Goal: Find specific page/section: Find specific page/section

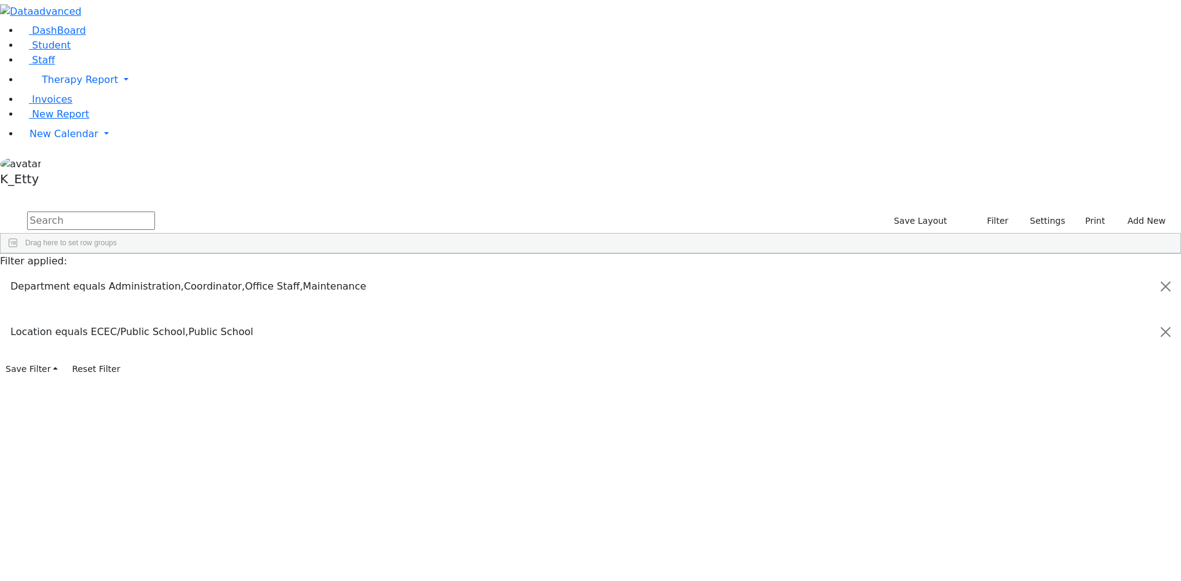
click at [155, 212] on input "text" at bounding box center [91, 221] width 128 height 18
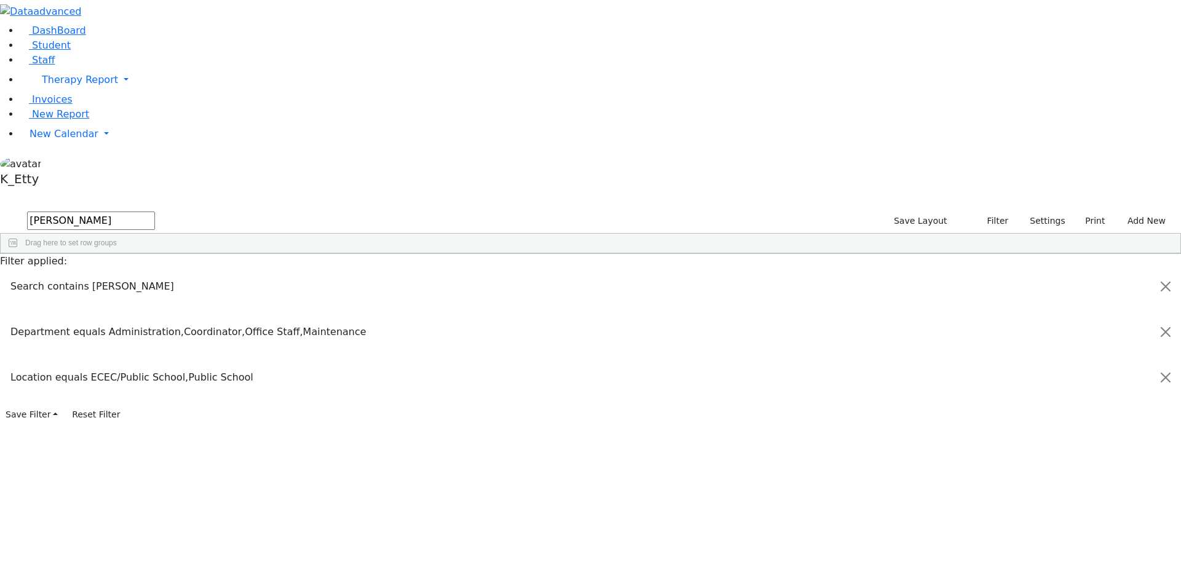
drag, startPoint x: 189, startPoint y: 47, endPoint x: 0, endPoint y: 42, distance: 188.9
click at [0, 42] on div "DashBoard Student Staff Therapy Report Student Old Calendar Report K_Etty" at bounding box center [590, 212] width 1181 height 424
click at [155, 212] on input "[PERSON_NAME]" at bounding box center [91, 221] width 128 height 18
drag, startPoint x: 234, startPoint y: 58, endPoint x: 90, endPoint y: 57, distance: 143.9
click at [90, 57] on div "DashBoard Student Staff Therapy Report Student Old Calendar Report K_Etty" at bounding box center [590, 212] width 1181 height 424
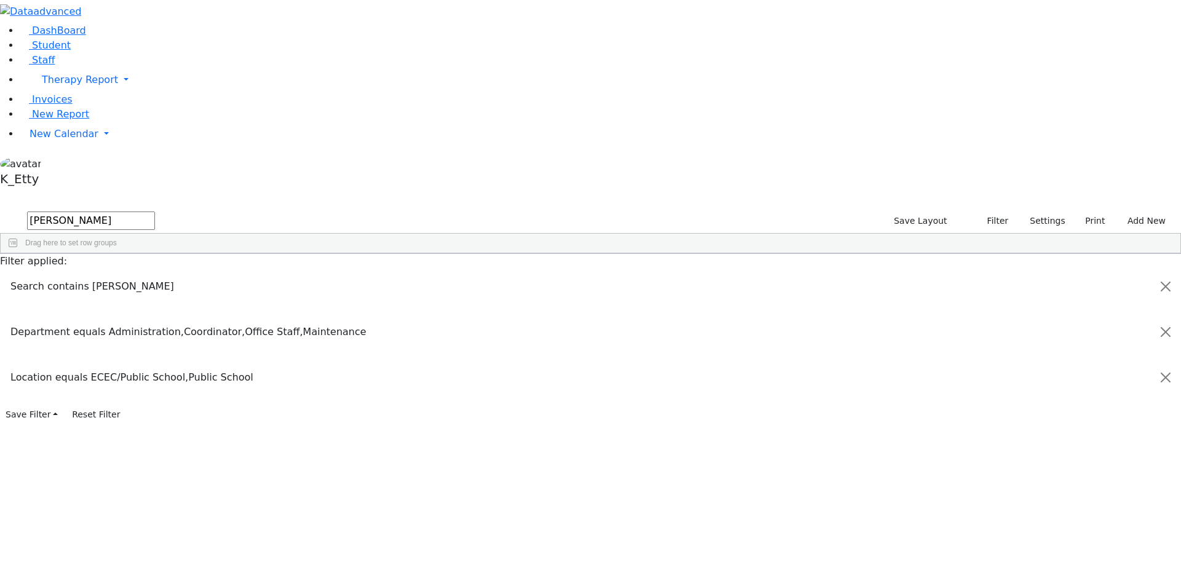
click at [399, 279] on div "11231 [PERSON_NAME] Secretary Office Staff --- [PHONE_NUMBER] --- Public School…" at bounding box center [584, 282] width 1167 height 17
click at [455, 291] on div "11231 [PERSON_NAME] Secretary Office Staff --- [PHONE_NUMBER] --- Public School…" at bounding box center [584, 282] width 1167 height 17
click at [234, 274] on div "11231 [PERSON_NAME] Secretary Office Staff --- [PHONE_NUMBER] --- Public School…" at bounding box center [584, 282] width 1167 height 17
click at [1149, 291] on div "11231 [PERSON_NAME] Secretary Office Staff --- [PHONE_NUMBER] --- Public School…" at bounding box center [584, 282] width 1167 height 17
drag, startPoint x: 271, startPoint y: 38, endPoint x: 258, endPoint y: 41, distance: 12.7
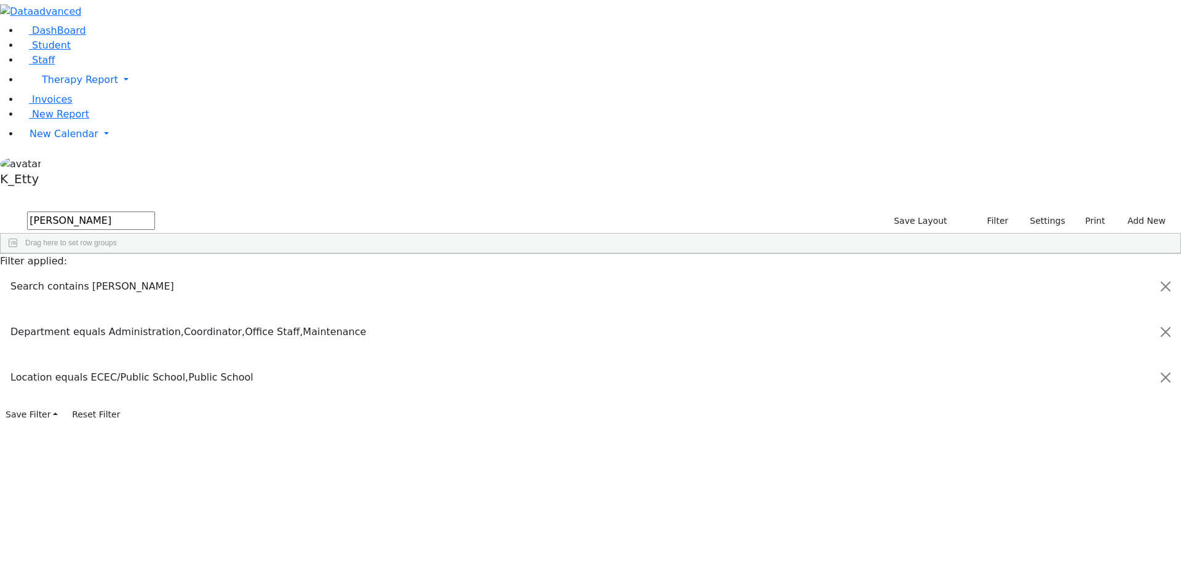
click at [155, 212] on input "[PERSON_NAME]" at bounding box center [91, 221] width 128 height 18
drag, startPoint x: 210, startPoint y: 47, endPoint x: 58, endPoint y: 16, distance: 155.7
click at [60, 36] on div "DashBoard Student Staff Therapy Report Student Old Calendar Report K_Etty" at bounding box center [590, 212] width 1181 height 424
type input "w"
click at [1035, 212] on button "Settings" at bounding box center [1042, 221] width 57 height 19
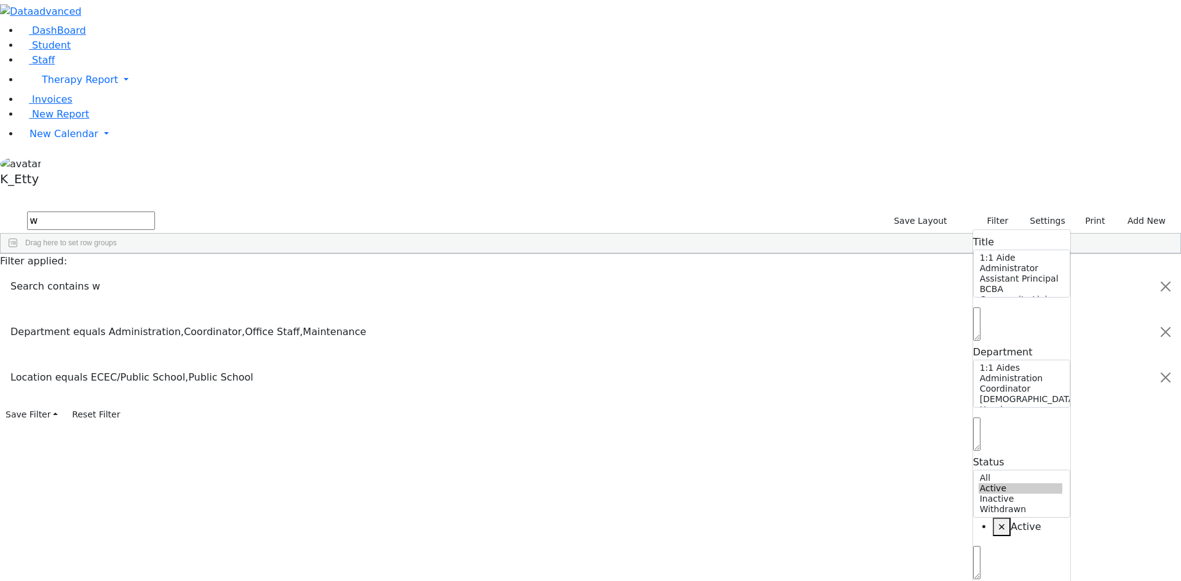
click at [998, 521] on span "×" at bounding box center [1002, 527] width 8 height 12
select select "Default select example"
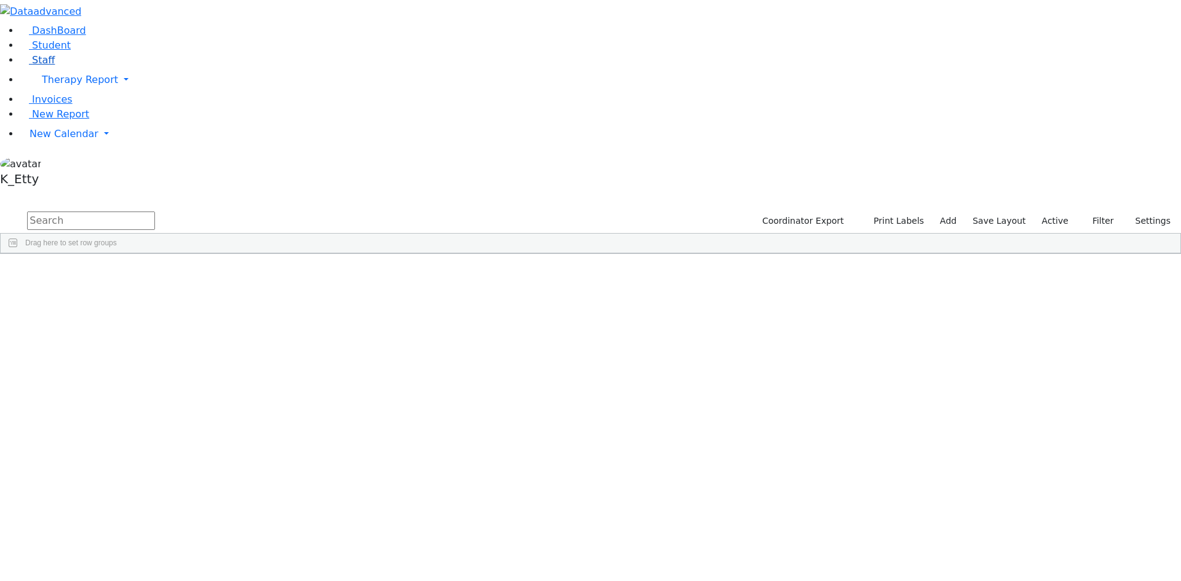
click at [46, 66] on span "Staff" at bounding box center [43, 60] width 23 height 12
click at [1015, 212] on button "Settings" at bounding box center [1042, 221] width 57 height 19
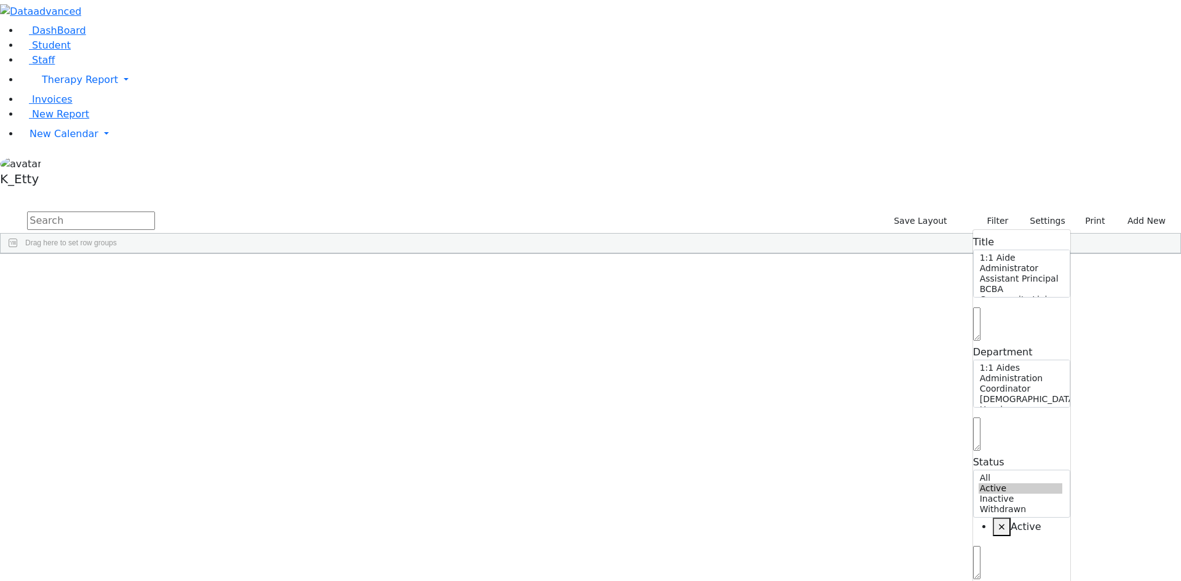
click at [998, 521] on span "×" at bounding box center [1002, 527] width 8 height 12
select select "Active"
click at [236, 210] on div "Save Layout Filter Reset Layout Saved filter All Staff Settings Title 1:1 Aide …" at bounding box center [590, 232] width 1181 height 44
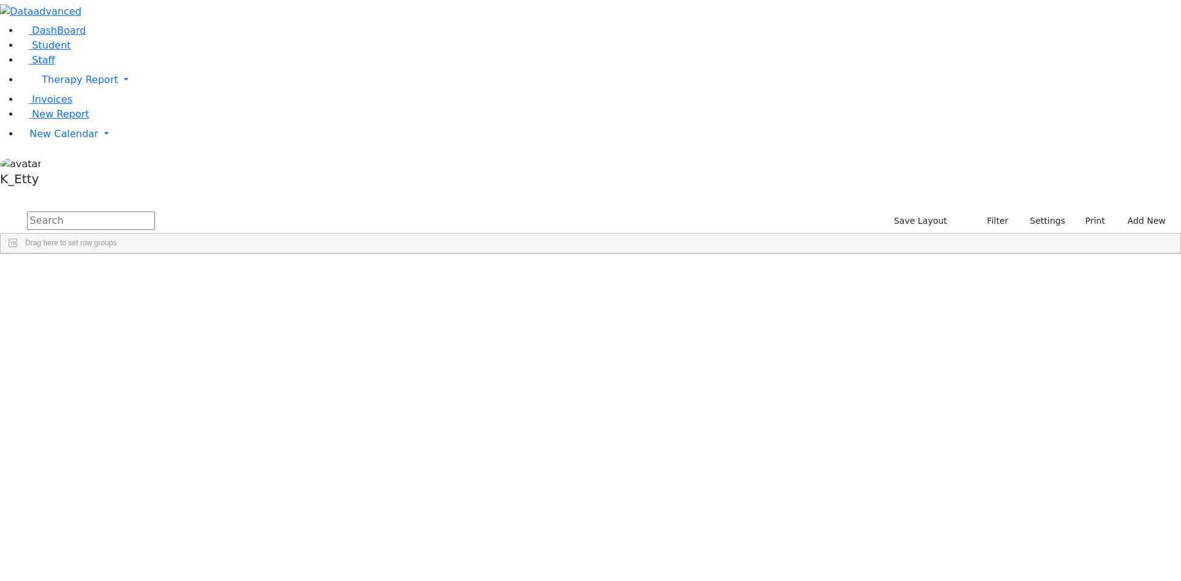
click at [155, 212] on input "text" at bounding box center [91, 221] width 128 height 18
click at [215, 377] on div "Devorah" at bounding box center [178, 385] width 73 height 17
drag, startPoint x: 190, startPoint y: 47, endPoint x: 89, endPoint y: 25, distance: 103.3
click at [90, 25] on div "DashBoard Student Staff Therapy Report Student Old Calendar Report K_Etty" at bounding box center [590, 166] width 1181 height 333
click at [215, 463] on div "Sara" at bounding box center [178, 471] width 73 height 17
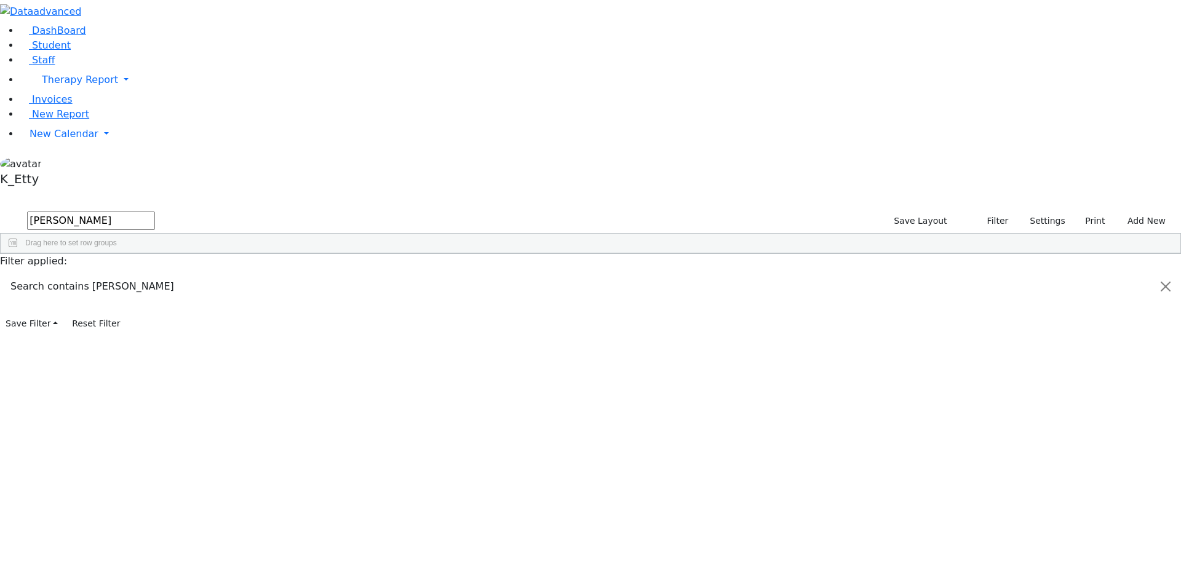
drag, startPoint x: 601, startPoint y: 302, endPoint x: 671, endPoint y: 306, distance: 70.2
click at [505, 463] on div "---" at bounding box center [468, 471] width 73 height 17
click at [723, 463] on div "3 Nicklesburg Rd. #101" at bounding box center [686, 471] width 73 height 17
drag, startPoint x: 220, startPoint y: 53, endPoint x: 0, endPoint y: 65, distance: 219.9
click at [0, 65] on div "DashBoard Student Staff Therapy Report Student Old Calendar Report K_Etty" at bounding box center [590, 166] width 1181 height 333
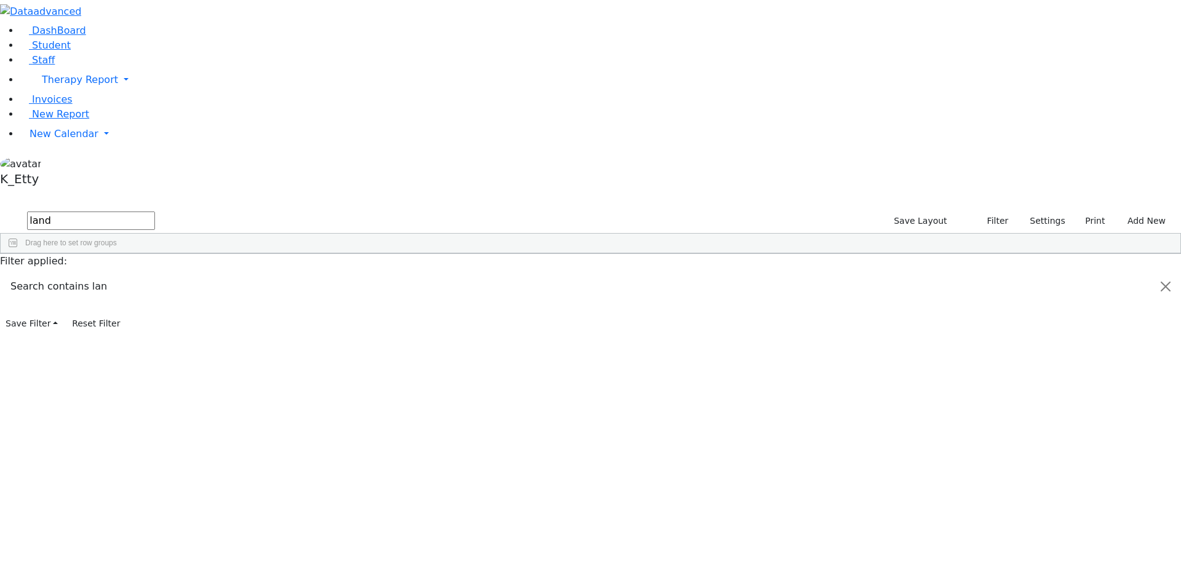
type input "landa"
drag, startPoint x: 210, startPoint y: 52, endPoint x: 0, endPoint y: 4, distance: 215.6
click at [0, 4] on div "DashBoard Student Staff Therapy Report Student Old Calendar Report K_Etty" at bounding box center [590, 166] width 1181 height 333
click at [155, 212] on input "text" at bounding box center [91, 221] width 128 height 18
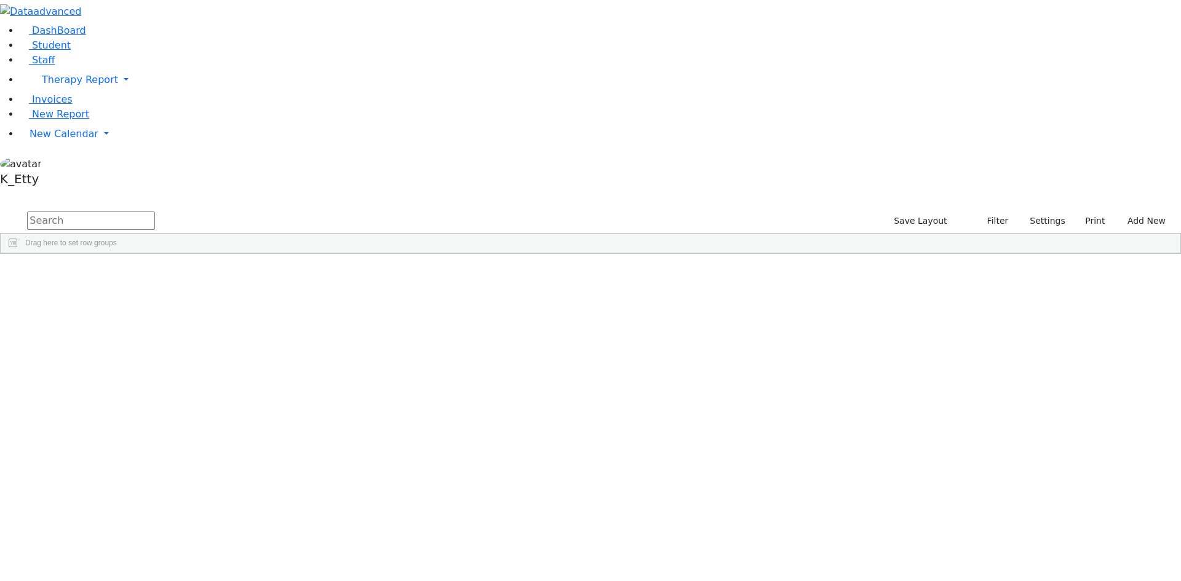
scroll to position [0, 0]
type input "krau"
drag, startPoint x: 395, startPoint y: 186, endPoint x: 346, endPoint y: 273, distance: 99.4
click at [346, 274] on div "11339 Krausz (Footprints) Laila Physical Therapist Independent Contractor --- (…" at bounding box center [584, 291] width 1167 height 34
click at [549, 274] on div "11339 Krausz (Footprints) Laila Physical Therapist Independent Contractor --- (…" at bounding box center [584, 291] width 1167 height 34
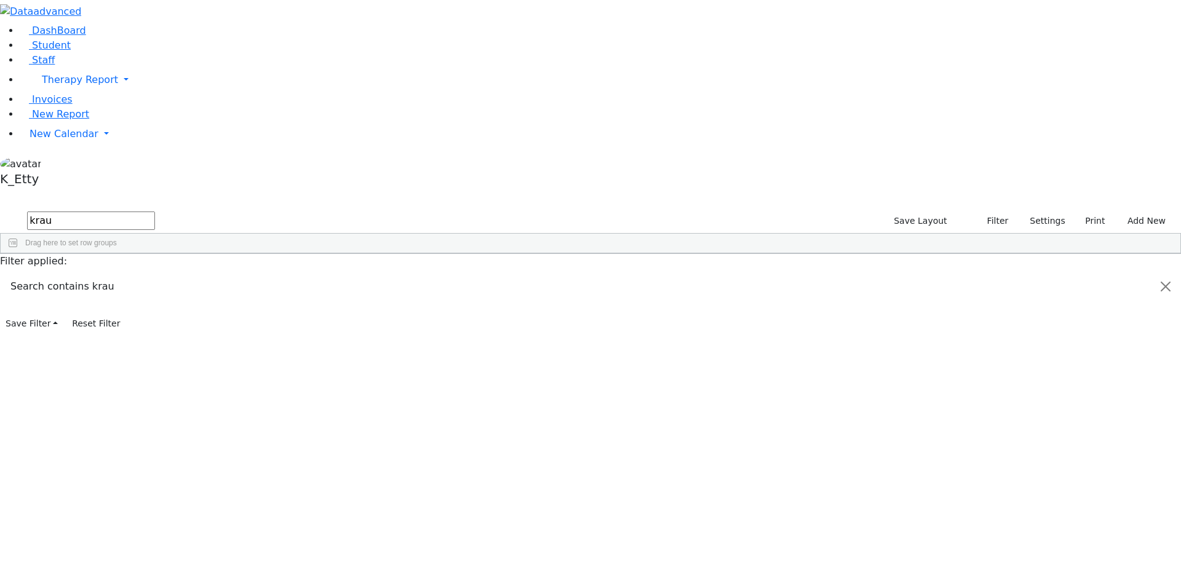
drag, startPoint x: 599, startPoint y: 189, endPoint x: 129, endPoint y: 129, distance: 474.3
click at [129, 129] on div "DashBoard Student Staff Therapy Report Student Old Calendar Report K_Etty" at bounding box center [590, 166] width 1181 height 333
